Goal: Task Accomplishment & Management: Manage account settings

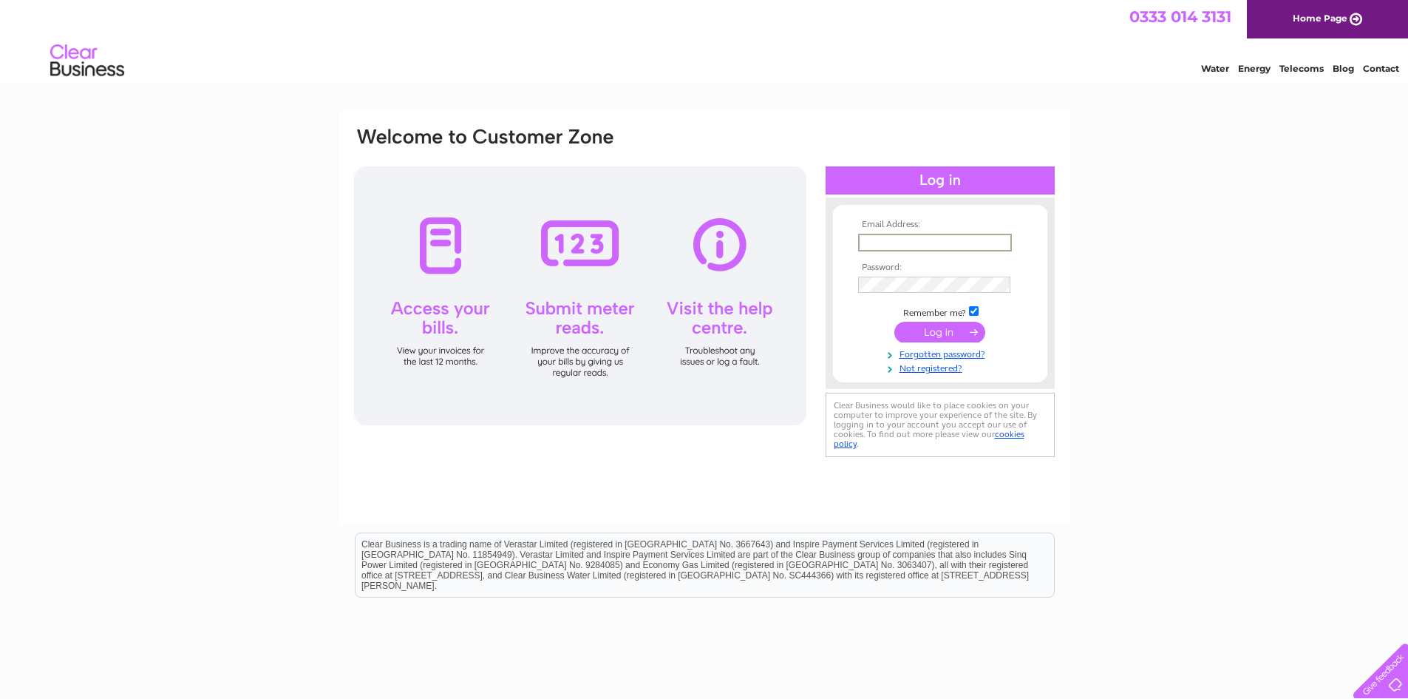
type input "[PERSON_NAME][EMAIL_ADDRESS][DOMAIN_NAME]"
click at [886, 293] on td at bounding box center [941, 283] width 172 height 24
click at [895, 322] on input "submit" at bounding box center [940, 332] width 91 height 21
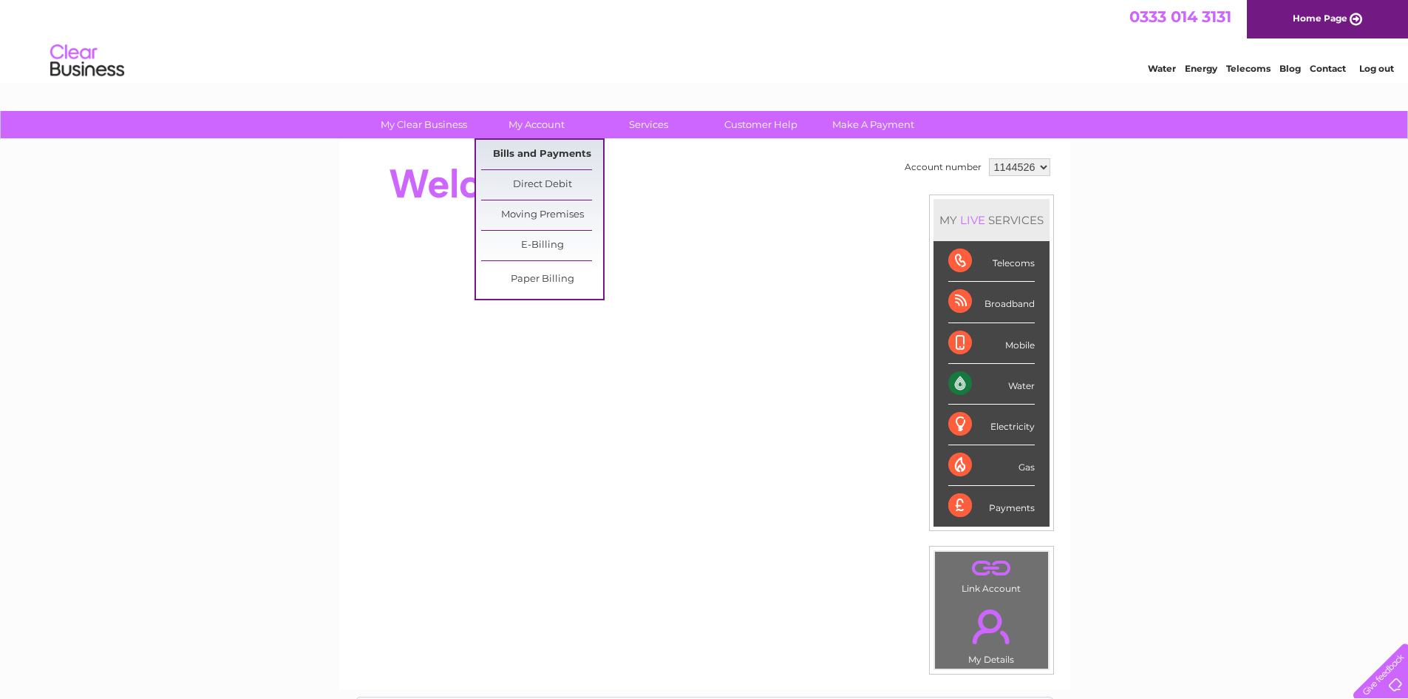
click at [552, 152] on link "Bills and Payments" at bounding box center [542, 155] width 122 height 30
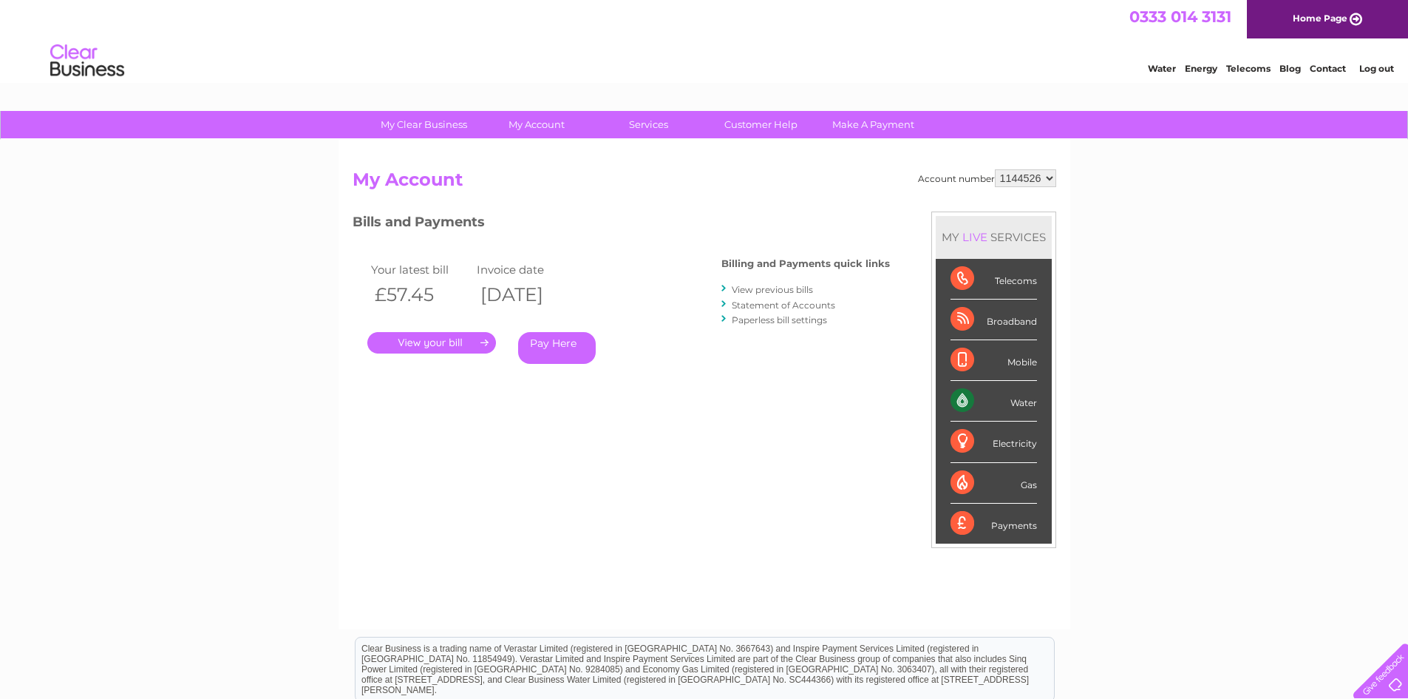
click at [785, 285] on link "View previous bills" at bounding box center [772, 289] width 81 height 11
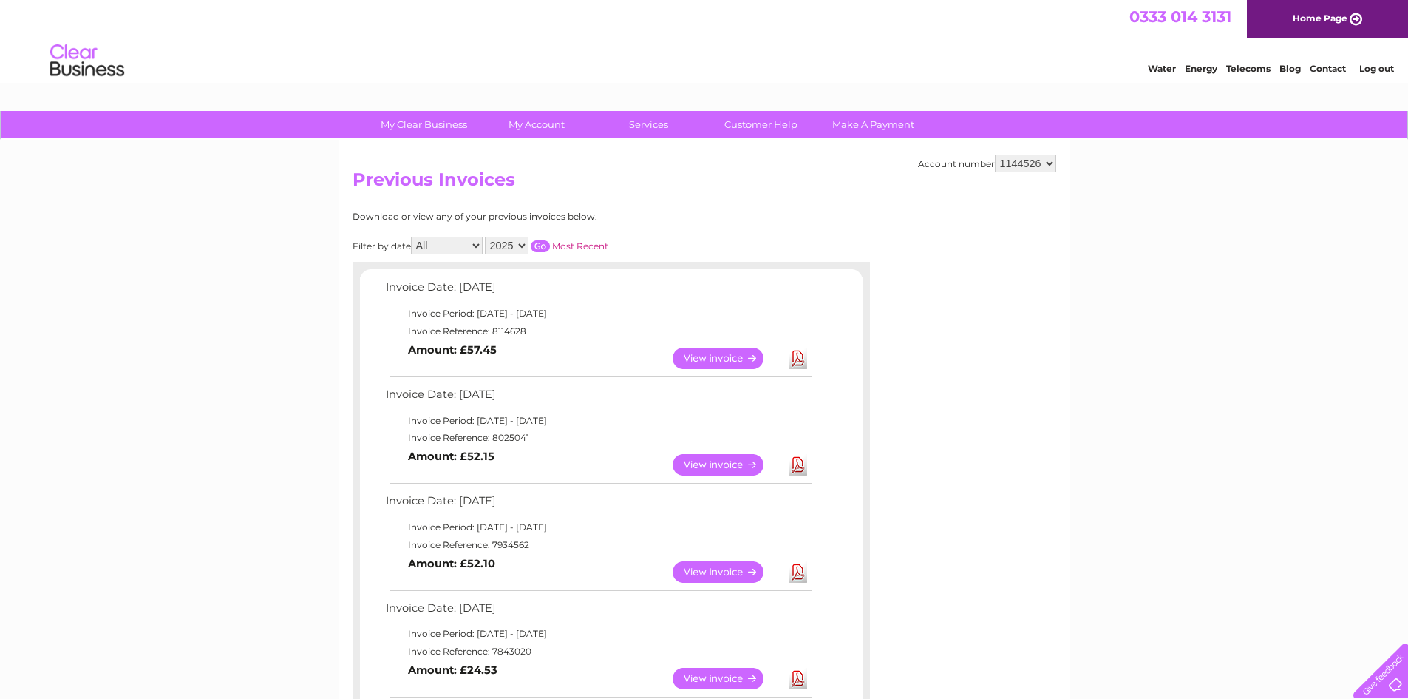
click at [710, 357] on link "View" at bounding box center [727, 357] width 109 height 21
